Goal: Information Seeking & Learning: Learn about a topic

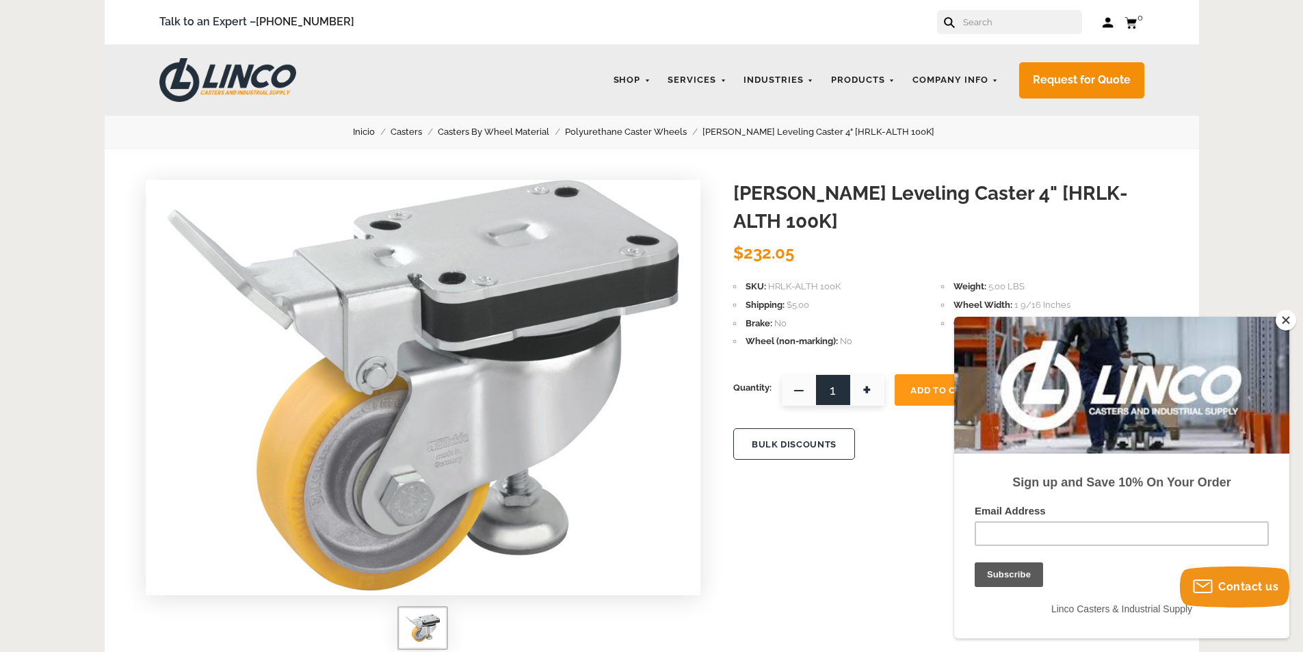
click at [1285, 323] on button "Close" at bounding box center [1286, 320] width 21 height 21
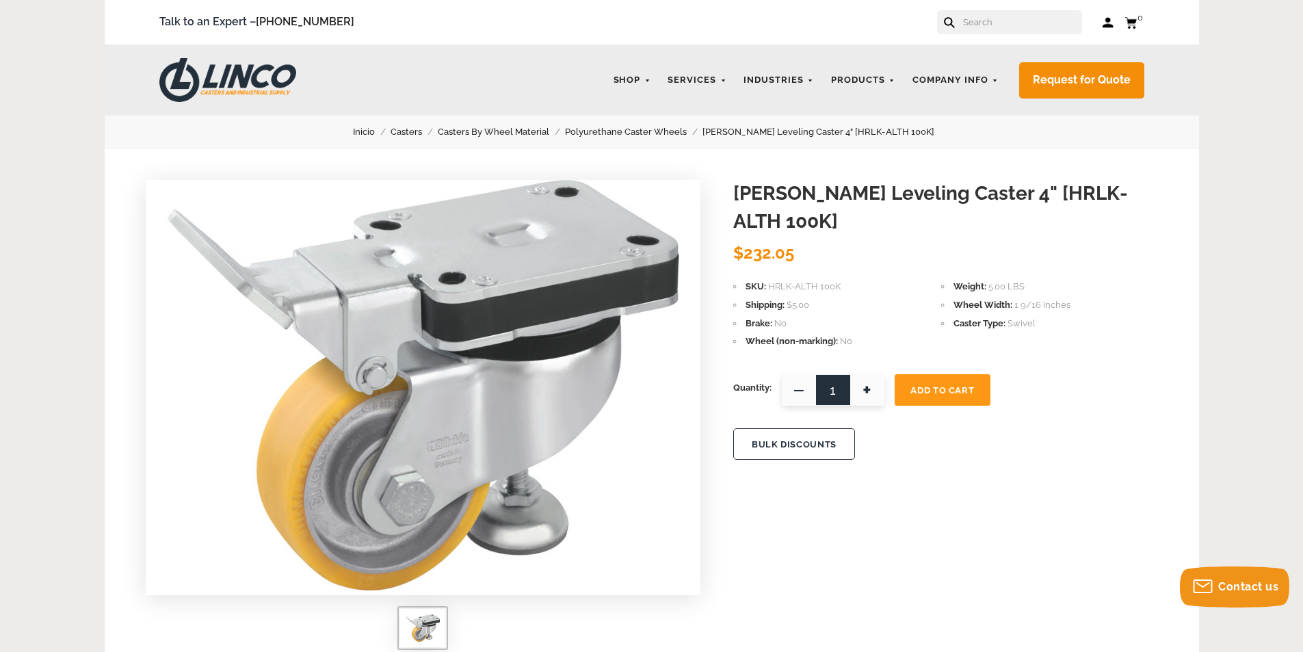
click at [532, 133] on link "Casters By Wheel Material" at bounding box center [501, 131] width 127 height 15
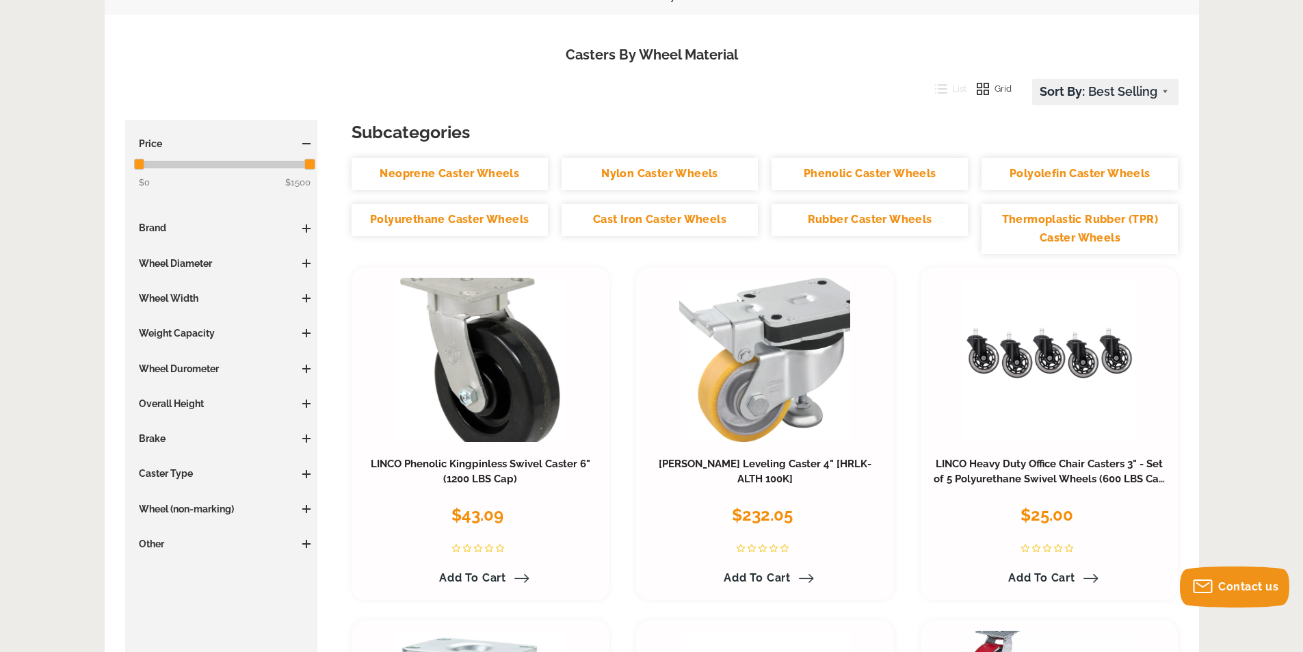
scroll to position [137, 0]
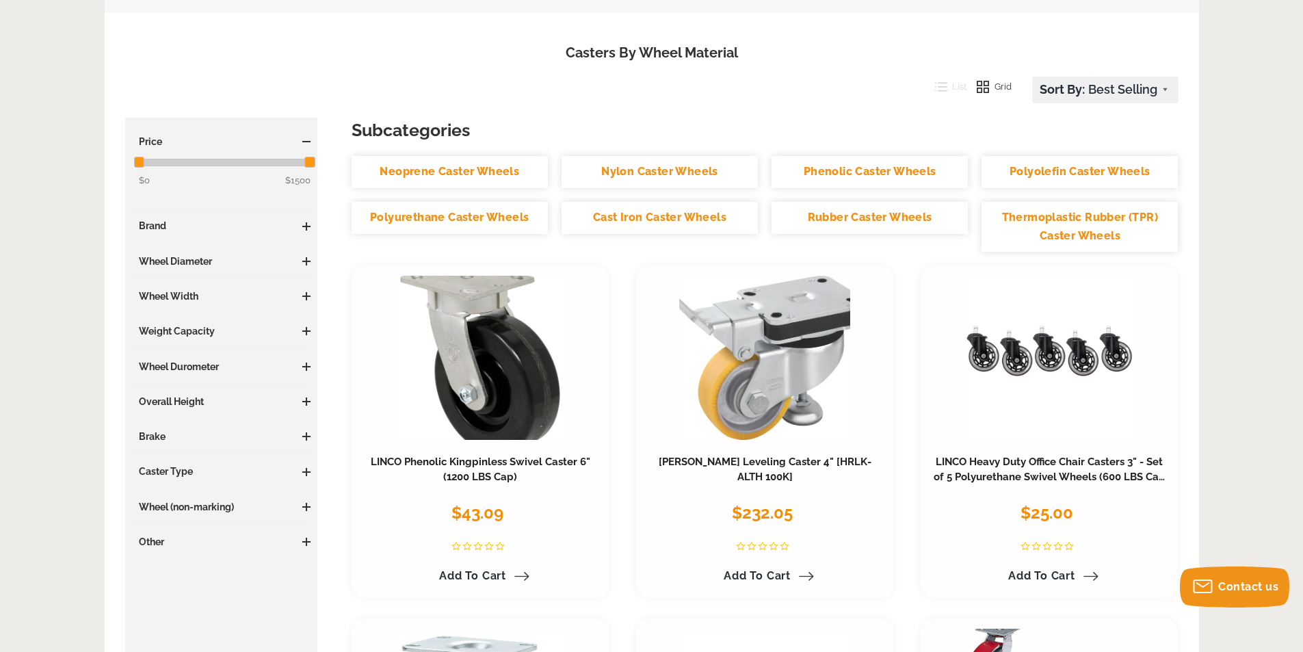
click at [306, 330] on span at bounding box center [306, 330] width 8 height 1
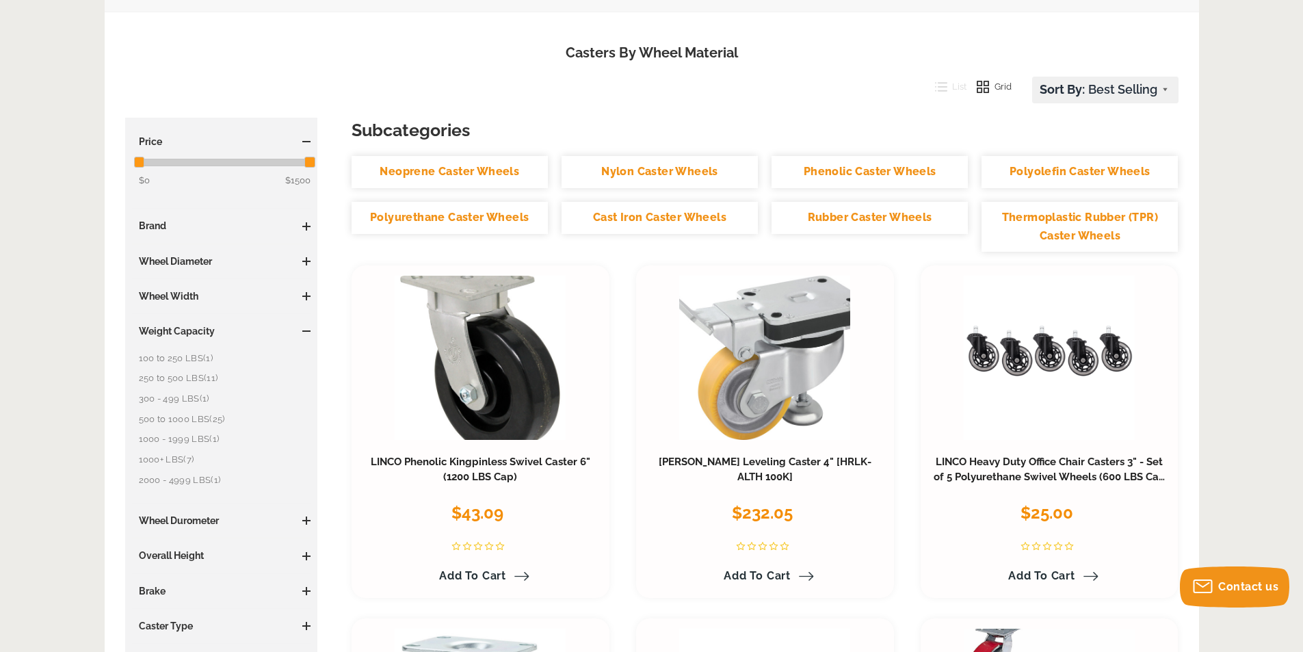
click at [183, 418] on link "500 to 1000 LBS (25)" at bounding box center [225, 419] width 172 height 15
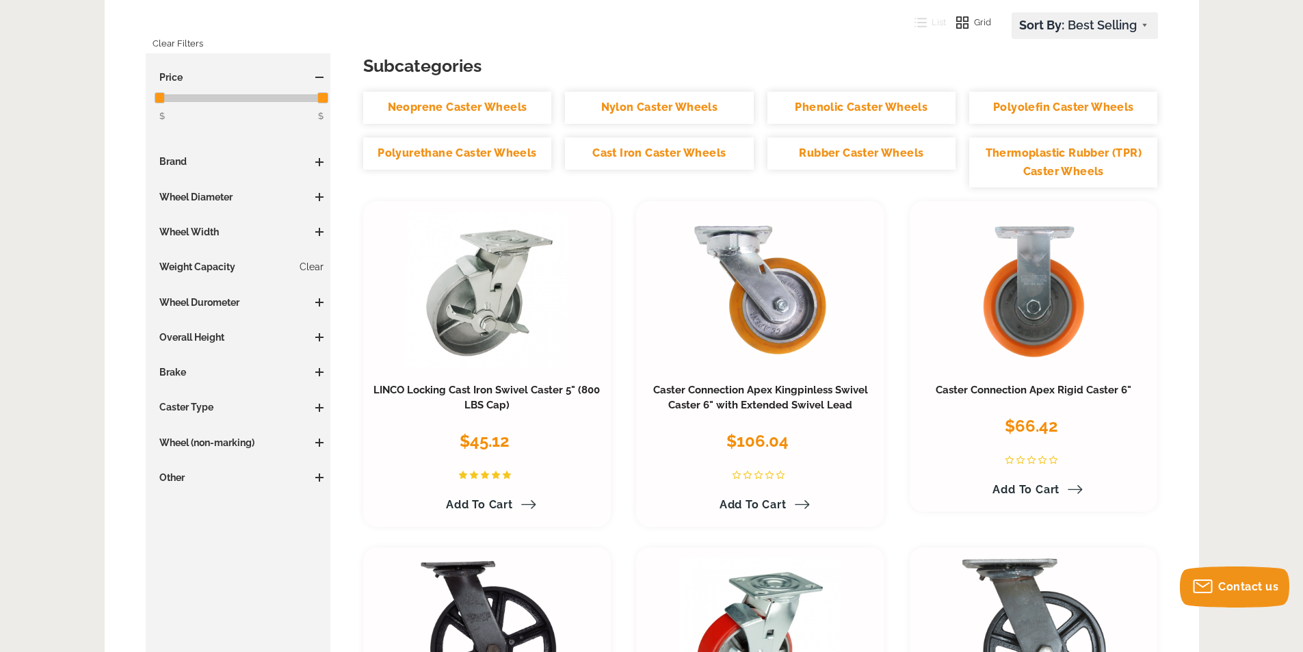
scroll to position [205, 0]
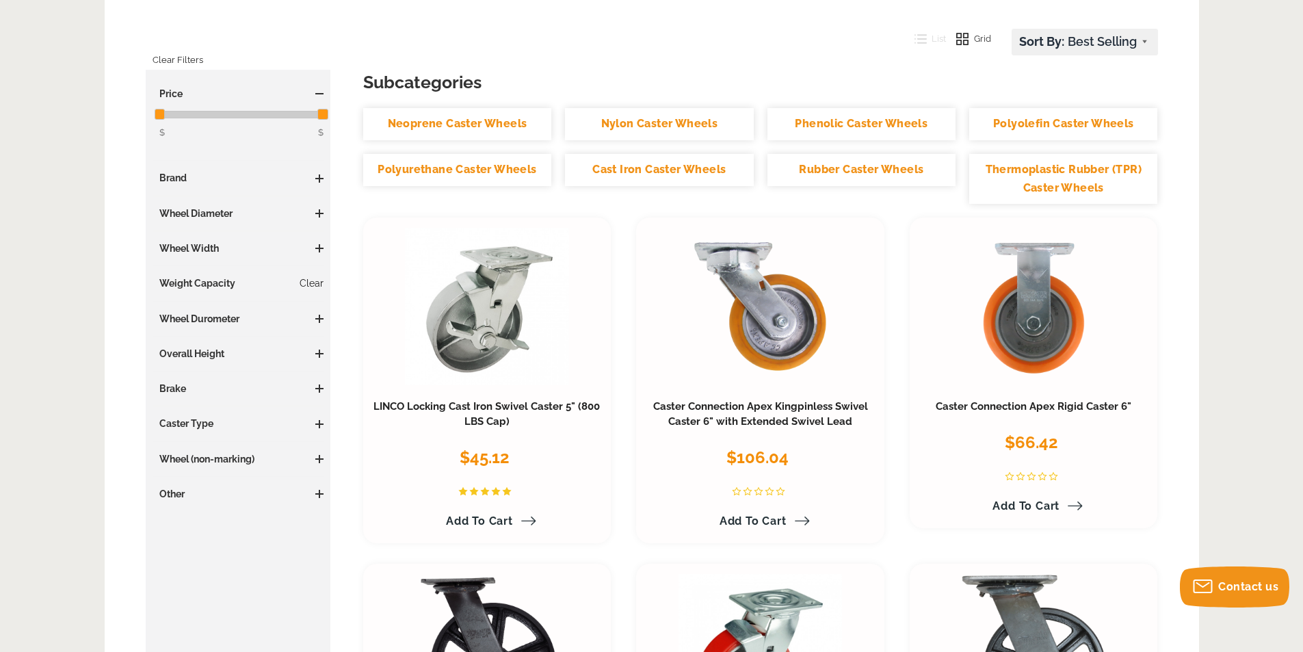
click at [311, 287] on link "Clear" at bounding box center [312, 283] width 24 height 14
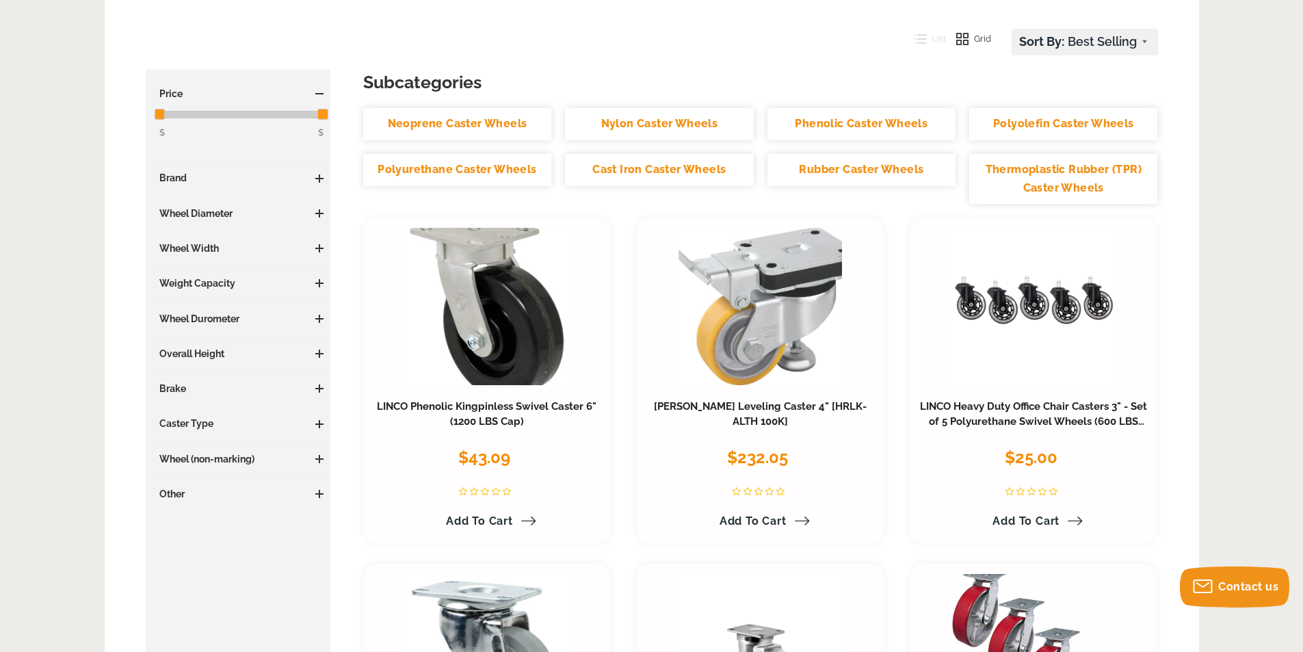
click at [318, 490] on span at bounding box center [319, 494] width 8 height 8
click at [315, 458] on h3 "Wheel (non-marking)" at bounding box center [239, 459] width 172 height 14
click at [319, 459] on span at bounding box center [319, 458] width 8 height 1
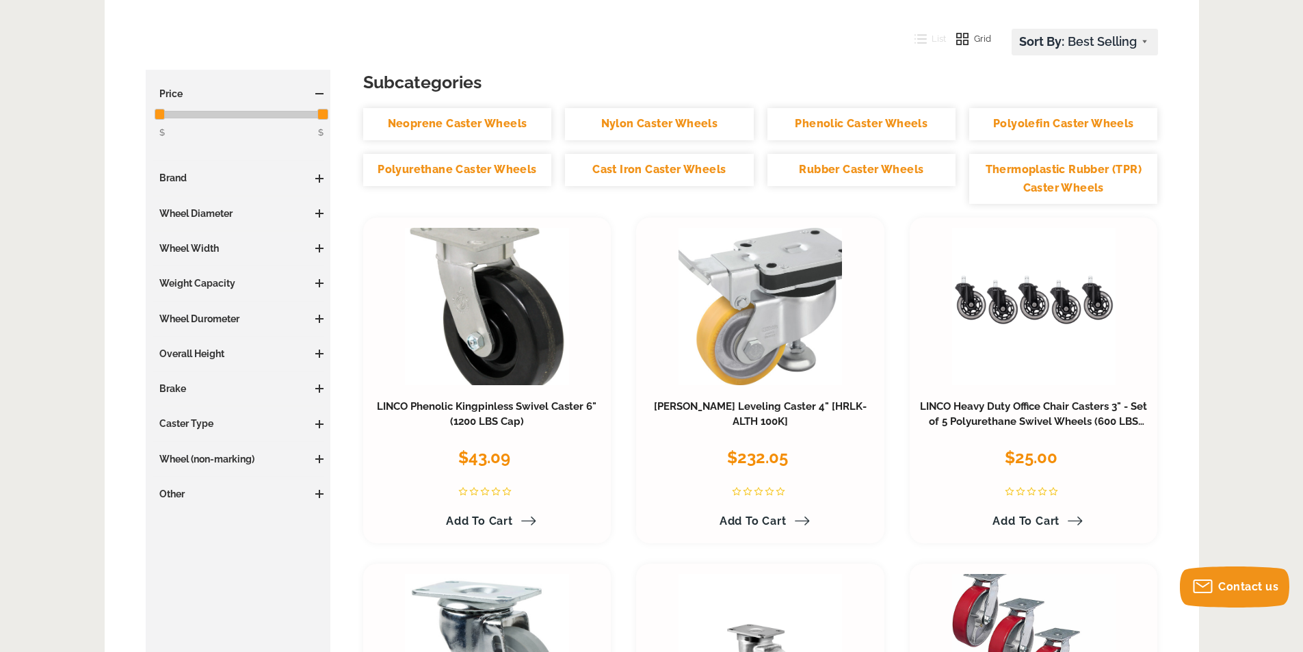
click at [307, 426] on h3 "Caster Type" at bounding box center [239, 424] width 172 height 14
click at [322, 427] on span at bounding box center [319, 424] width 8 height 8
click at [316, 355] on span at bounding box center [319, 354] width 8 height 8
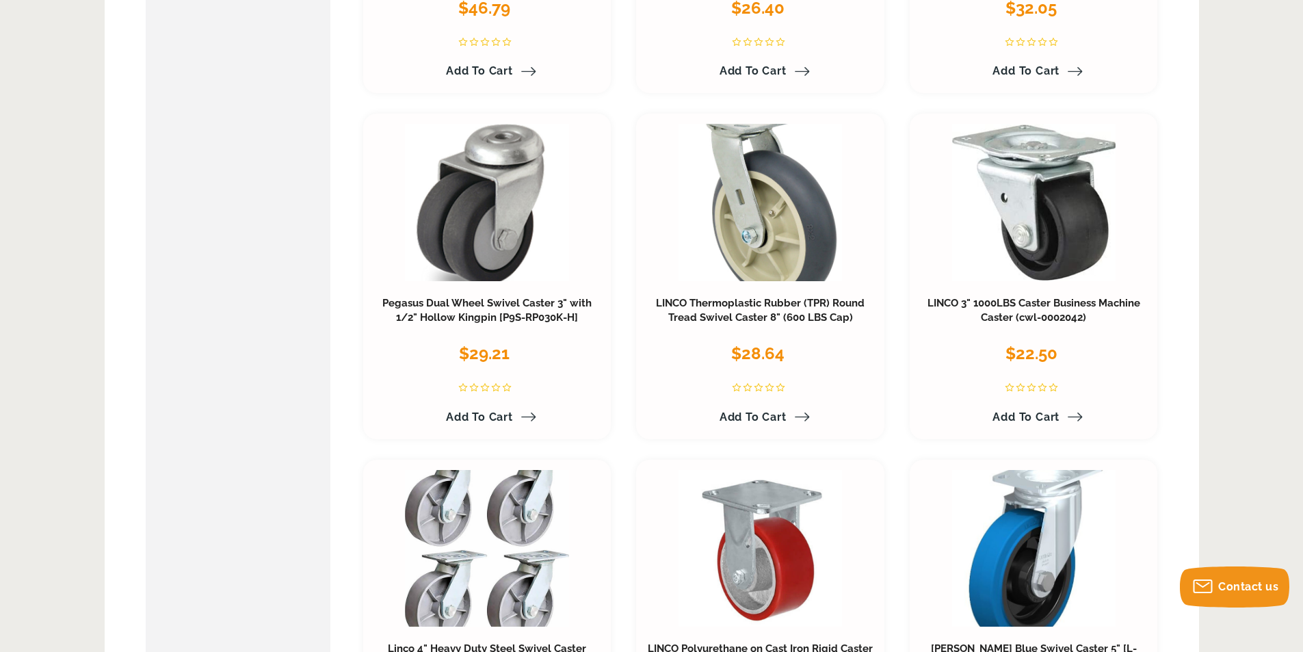
scroll to position [3831, 0]
